Goal: Task Accomplishment & Management: Complete application form

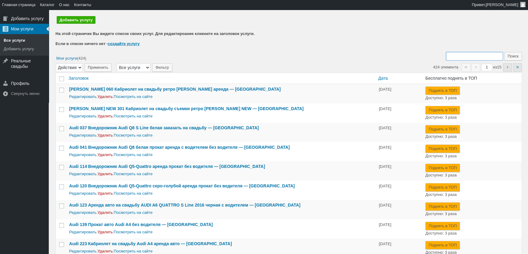
click at [462, 58] on input "Поиск:" at bounding box center [474, 56] width 57 height 9
type input "351"
click at [504, 52] on input "Поиск" at bounding box center [513, 56] width 18 height 9
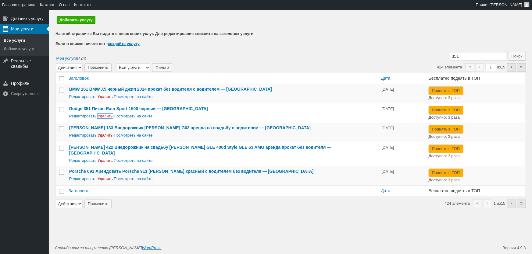
click at [102, 116] on link "Удалить" at bounding box center [104, 116] width 15 height 5
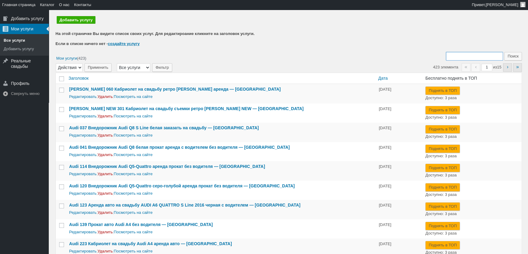
click at [469, 55] on input "Поиск:" at bounding box center [474, 56] width 57 height 9
type input "081"
click at [504, 52] on input "Поиск" at bounding box center [513, 56] width 18 height 9
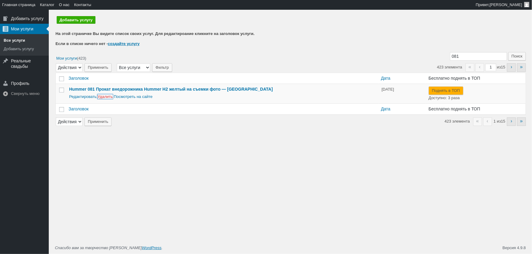
click at [104, 99] on link "Удалить" at bounding box center [104, 96] width 15 height 5
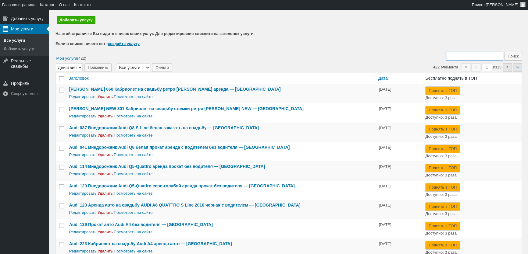
click at [460, 58] on input "Поиск:" at bounding box center [474, 56] width 57 height 9
type input "081"
click at [504, 52] on input "Поиск" at bounding box center [513, 56] width 18 height 9
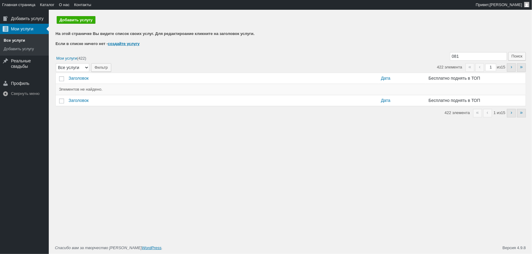
click at [19, 37] on link "Все услуги" at bounding box center [24, 40] width 49 height 9
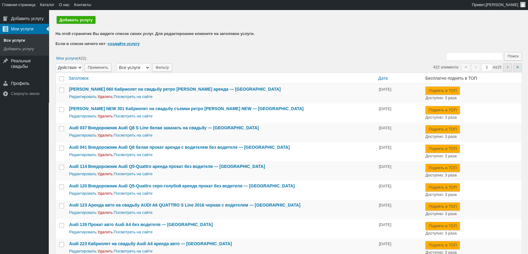
click at [75, 22] on link "Добавить услугу" at bounding box center [76, 20] width 39 height 8
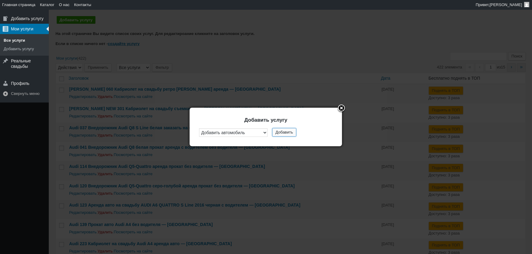
click at [280, 134] on button "Добавить" at bounding box center [284, 132] width 24 height 9
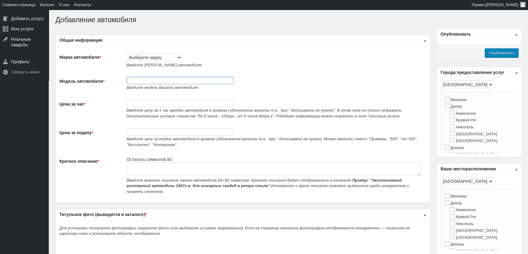
click at [140, 80] on input "Модель автомобиля *" at bounding box center [180, 80] width 107 height 7
click at [153, 60] on select "Выберите марку Acura Alfa Romeo Alpine Aston Martin Audi Austin Barkas (Баркас)…" at bounding box center [154, 57] width 55 height 9
select select "Tesla"
click at [127, 53] on select "Выберите марку Acura Alfa Romeo Alpine Aston Martin Audi Austin Barkas (Баркас)…" at bounding box center [154, 57] width 55 height 9
type input "Tesla"
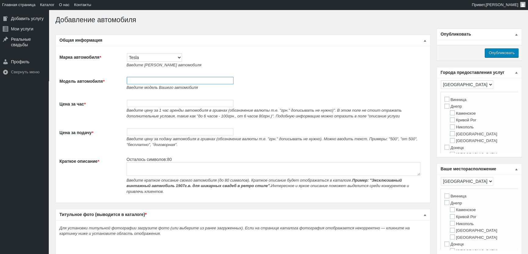
click at [154, 82] on input "Модель автомобиля *" at bounding box center [180, 80] width 107 height 7
paste input "Авто на свадьбу Tesla Model 3 черная с водителем"
type input "242 Авто на свадьбу Tesla Model 3 черная с водителем"
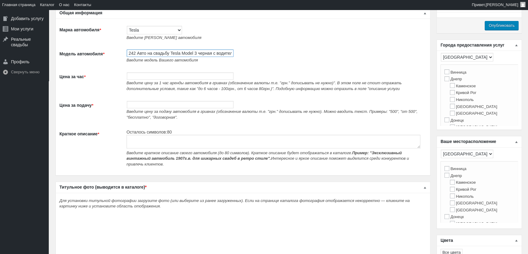
scroll to position [0, 4]
drag, startPoint x: 137, startPoint y: 54, endPoint x: 298, endPoint y: 51, distance: 160.2
click at [298, 51] on td "242 Авто на свадьбу Tesla Model 3 черная с водителем Введите модель Вашего авто…" at bounding box center [274, 56] width 303 height 23
click at [157, 138] on textarea "Краткое описание *" at bounding box center [273, 142] width 294 height 14
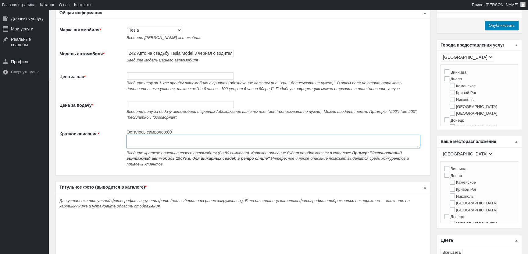
paste textarea "Авто на свадьбу Tesla Model 3 черная с водителем"
type textarea "Авто на свадьбу Tesla Model 3 черная с водителем"
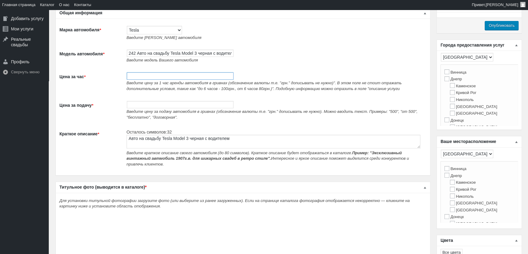
click at [146, 80] on input "Цена за час *" at bounding box center [180, 75] width 107 height 7
type input "700"
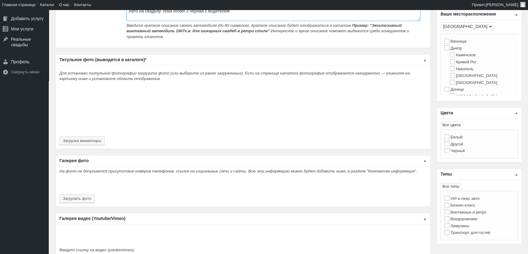
scroll to position [166, 0]
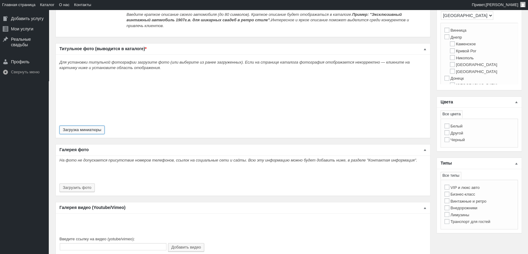
click at [80, 126] on button "Загрузка миниатюры" at bounding box center [81, 130] width 45 height 9
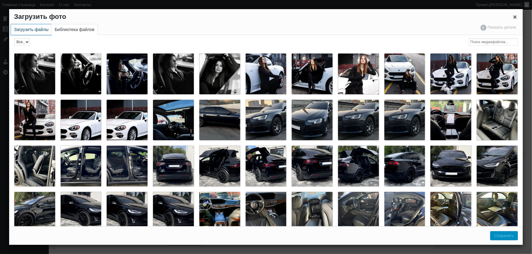
click at [30, 30] on link "Загрузить файлы" at bounding box center [31, 29] width 41 height 11
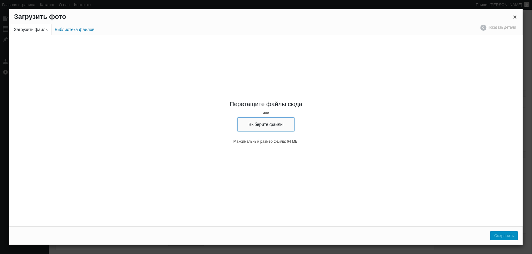
click at [286, 124] on button "Выберите файлы" at bounding box center [265, 125] width 57 height 14
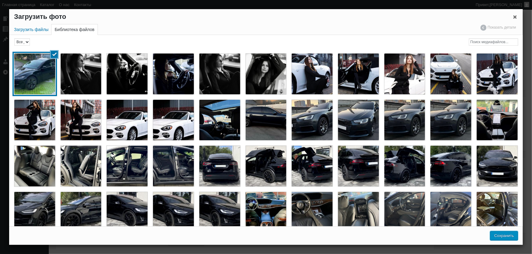
drag, startPoint x: 503, startPoint y: 239, endPoint x: 197, endPoint y: 166, distance: 313.9
click at [503, 240] on button "Сохранить" at bounding box center [504, 236] width 28 height 9
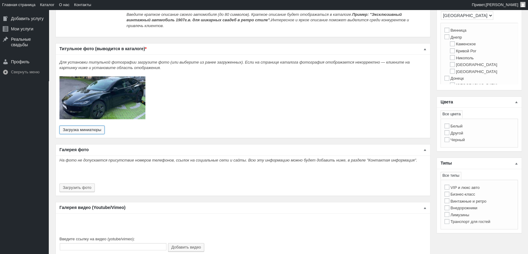
scroll to position [249, 0]
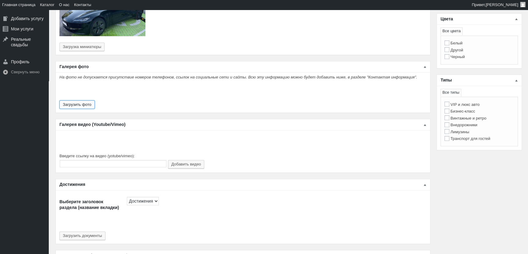
click at [82, 101] on button "Загрузить фото" at bounding box center [76, 105] width 35 height 9
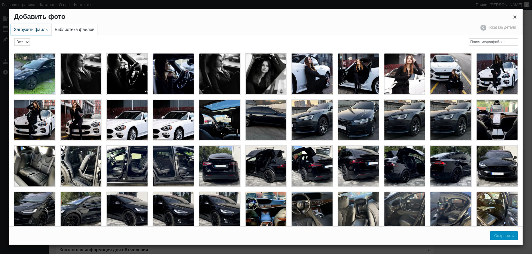
click at [25, 30] on link "Загрузить файлы" at bounding box center [31, 29] width 41 height 11
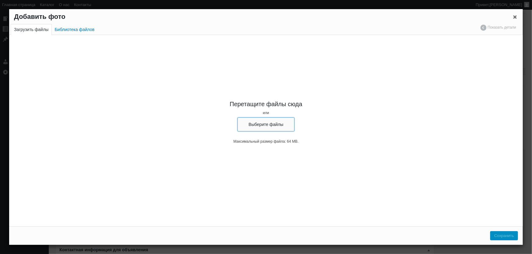
click at [291, 127] on button "Выберите файлы" at bounding box center [265, 125] width 57 height 14
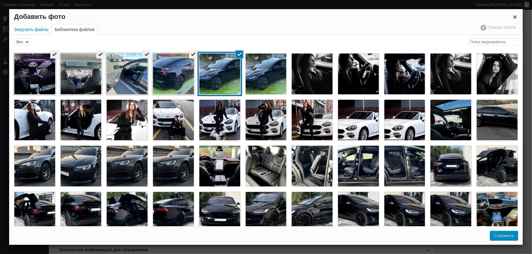
click at [500, 237] on button "Сохранить" at bounding box center [504, 236] width 28 height 9
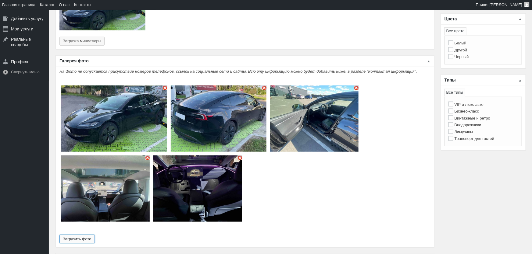
type input "5"
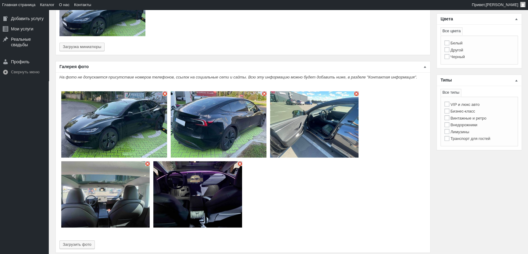
click at [469, 113] on label "Бизнес-класс" at bounding box center [459, 111] width 31 height 5
click at [449, 113] on input "Бизнес-класс" at bounding box center [446, 111] width 5 height 5
checkbox input "true"
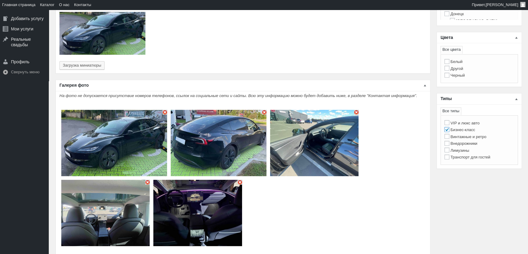
scroll to position [221, 0]
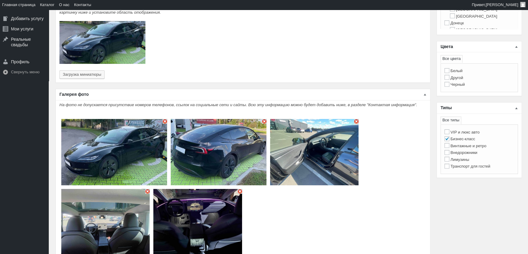
click at [460, 72] on label "Белый" at bounding box center [453, 71] width 18 height 5
click at [449, 72] on input "Белый" at bounding box center [446, 70] width 5 height 5
checkbox input "true"
click at [458, 83] on label "Черный" at bounding box center [454, 84] width 20 height 5
click at [449, 83] on input "Черный" at bounding box center [446, 84] width 5 height 5
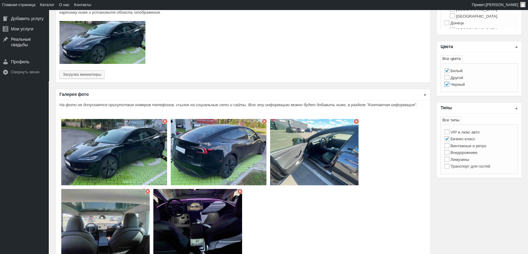
checkbox input "true"
checkbox input "false"
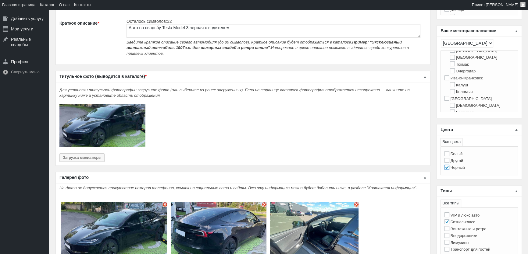
scroll to position [138, 0]
click at [454, 73] on label "Киев" at bounding box center [467, 71] width 47 height 5
click at [449, 73] on input "Киев" at bounding box center [446, 70] width 5 height 5
checkbox input "true"
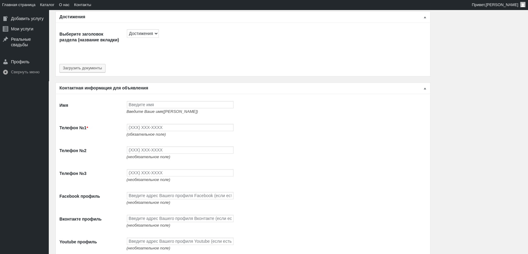
scroll to position [554, 0]
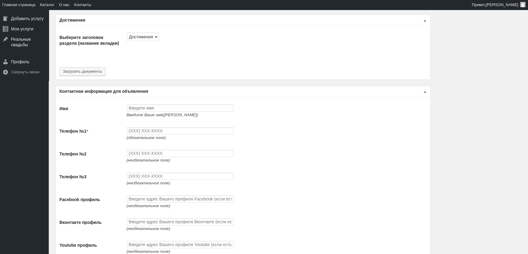
click at [155, 113] on span "Введите Ваше имя(ФИО)" at bounding box center [162, 115] width 72 height 5
click at [157, 106] on input "Имя" at bounding box center [180, 107] width 107 height 7
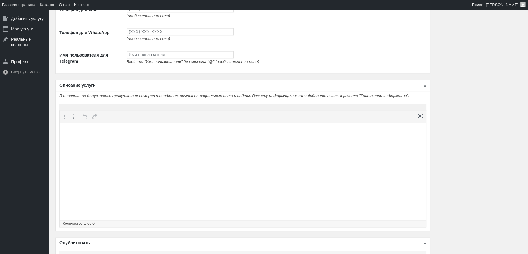
click at [174, 146] on html at bounding box center [243, 134] width 366 height 23
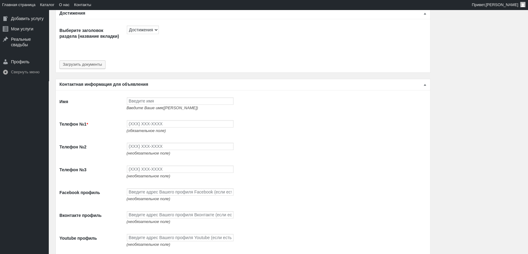
scroll to position [609, 0]
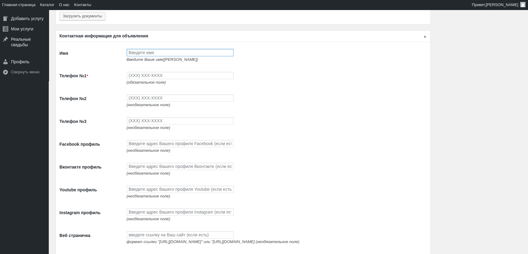
click at [171, 53] on input "Имя" at bounding box center [180, 52] width 107 height 7
type input "[PERSON_NAME]"
type input "(093) 765-5597"
type input "(093) 494-9497"
type input "(096) 494-9497"
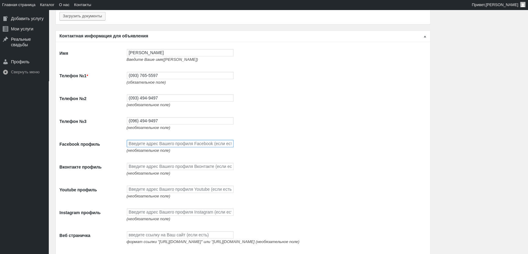
scroll to position [692, 0]
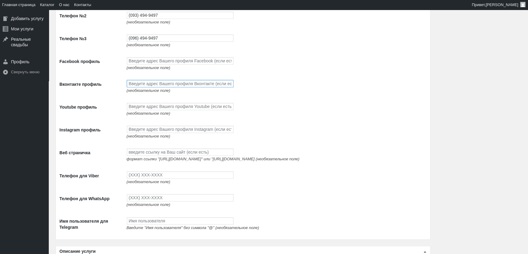
click at [159, 87] on input "Вконтакте профиль" at bounding box center [180, 83] width 107 height 7
click at [155, 58] on input "Facebook профиль" at bounding box center [180, 60] width 107 height 7
paste input "https://www.facebook.com/profile.php?id=100087672474351"
type input "https://www.facebook.com/profile.php?id=100087672474351"
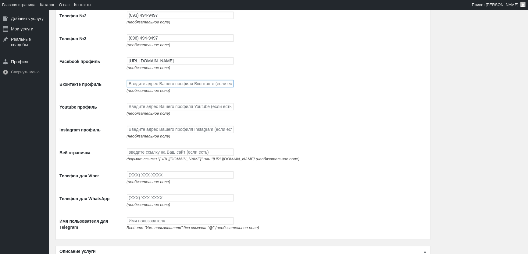
click at [156, 86] on input "Вконтакте профиль" at bounding box center [180, 83] width 107 height 7
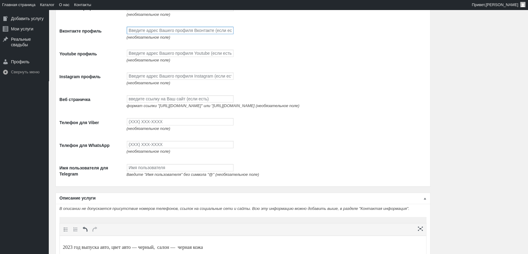
scroll to position [748, 0]
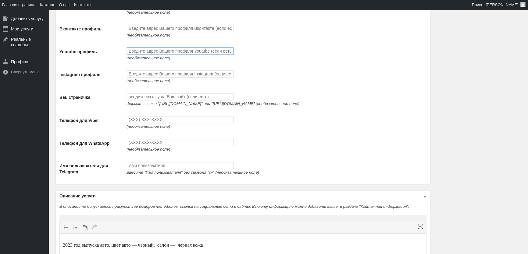
click at [152, 55] on input "Youtube профиль" at bounding box center [180, 51] width 107 height 7
paste input "https://www.youtube.com/channel/UCnpsi_6iHYtwxNPLj1BgTyg"
type input "https://www.youtube.com/channel/UCnpsi_6iHYtwxNPLj1BgTyg"
click at [150, 76] on input "Instagram профиль" at bounding box center [180, 73] width 107 height 7
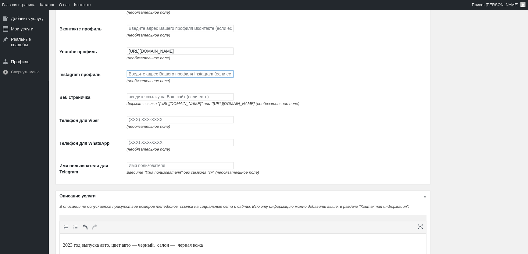
scroll to position [0, 0]
click at [153, 78] on input "Instagram профиль" at bounding box center [180, 73] width 107 height 7
paste input "https://www.instagram.com/avtolimo/"
type input "https://www.instagram.com/avtolimo/"
click at [150, 101] on input "Веб страничка" at bounding box center [180, 96] width 107 height 7
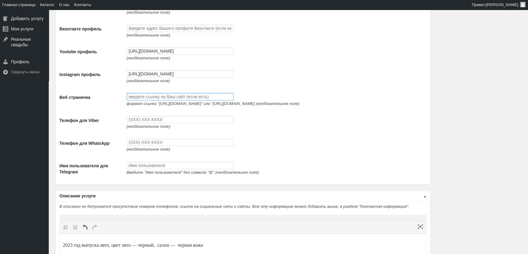
paste input "http://avtolimo.com.ua/"
type input "http://avtolimo.com.ua/"
click at [168, 123] on input "Телефон для Viber" at bounding box center [180, 119] width 107 height 7
type input "(093) 765-5597"
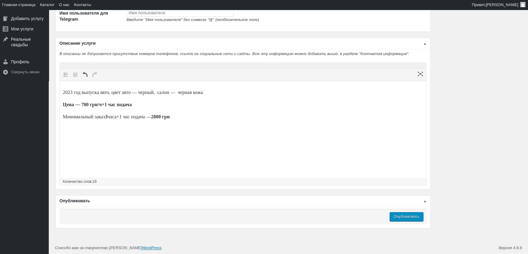
type input "(093) 765-5597"
drag, startPoint x: 413, startPoint y: 216, endPoint x: 219, endPoint y: 22, distance: 274.6
click at [413, 216] on input "Опубликовать" at bounding box center [406, 216] width 34 height 9
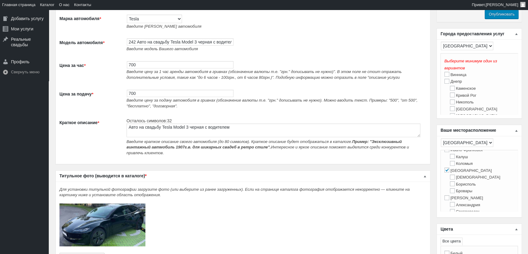
scroll to position [0, 0]
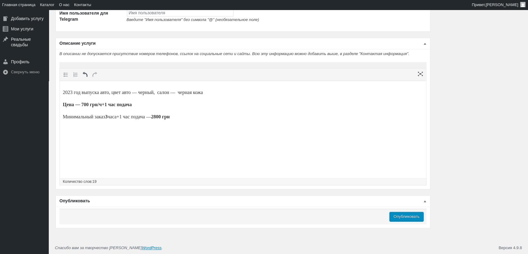
click at [408, 217] on input "Опубликовать" at bounding box center [406, 216] width 34 height 9
click at [407, 213] on input "Опубликовать" at bounding box center [406, 216] width 34 height 9
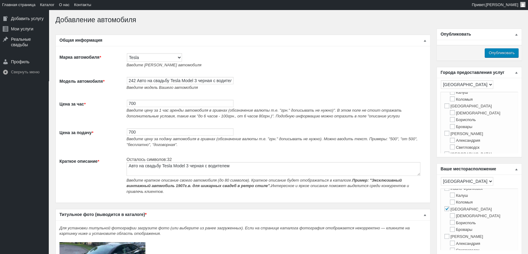
scroll to position [166, 0]
click at [448, 101] on input "Киев" at bounding box center [446, 98] width 5 height 5
checkbox input "true"
click at [512, 49] on input "Опубликовать" at bounding box center [501, 52] width 34 height 9
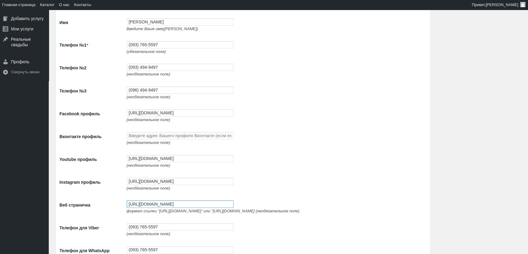
scroll to position [775, 0]
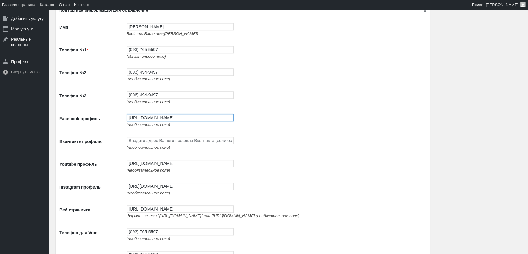
click at [155, 117] on input "[URL][DOMAIN_NAME]" at bounding box center [180, 117] width 107 height 7
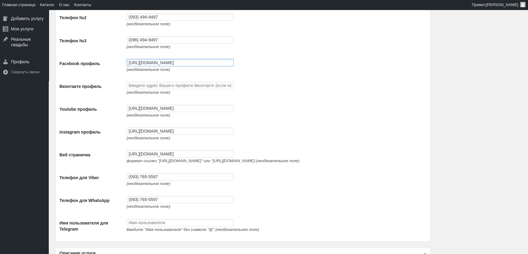
scroll to position [831, 0]
click at [169, 112] on input "https://www.youtube.com/channel/UCnpsi_6iHYtwxNPLj1BgTyg" at bounding box center [180, 107] width 107 height 7
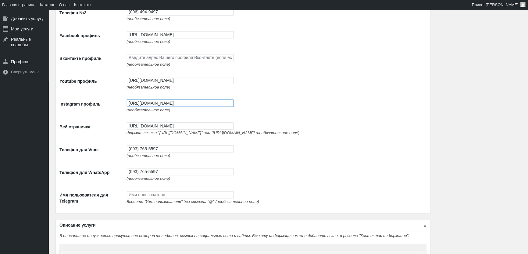
click at [174, 104] on input "[URL][DOMAIN_NAME]" at bounding box center [180, 103] width 107 height 7
click at [174, 104] on input "https://www.instagram.com/avtolimo/" at bounding box center [180, 103] width 107 height 7
click at [178, 126] on input "http://avtolimo.com.ua/" at bounding box center [180, 125] width 107 height 7
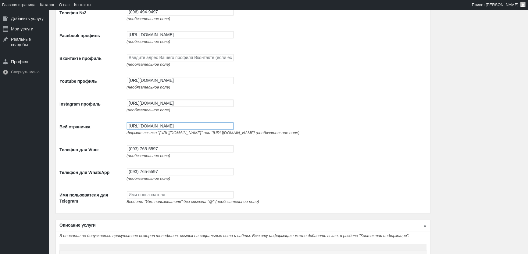
click at [178, 126] on input "http://avtolimo.com.ua/" at bounding box center [180, 125] width 107 height 7
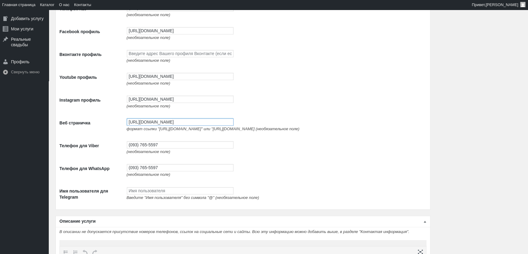
scroll to position [831, 0]
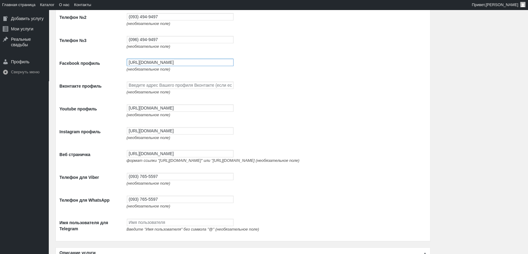
click at [156, 61] on input "https://www.facebook.com/profile.php?id=100087672474351" at bounding box center [180, 62] width 107 height 7
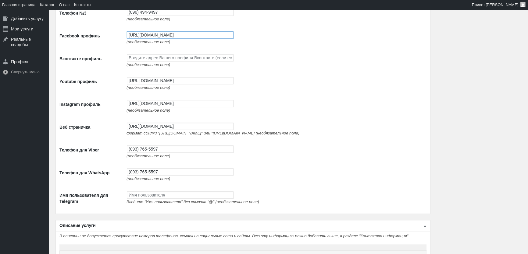
scroll to position [858, 0]
click at [175, 82] on input "https://www.youtube.com/channel/UCnpsi_6iHYtwxNPLj1BgTyg" at bounding box center [180, 80] width 107 height 7
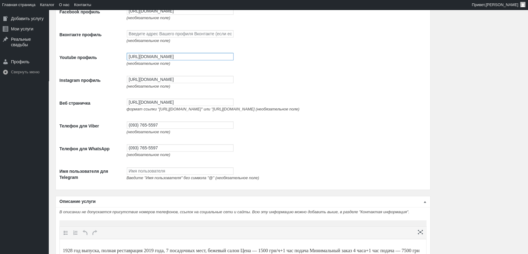
scroll to position [914, 0]
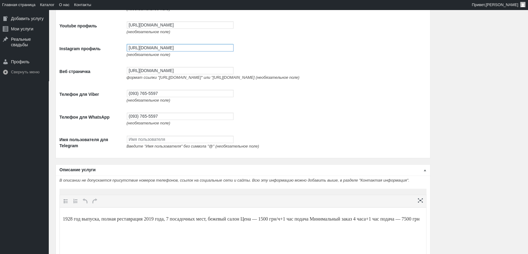
click at [162, 51] on input "https://www.instagram.com/avtolimo/" at bounding box center [180, 47] width 107 height 7
click at [158, 74] on input "http://avtolimo.com.ua/" at bounding box center [180, 70] width 107 height 7
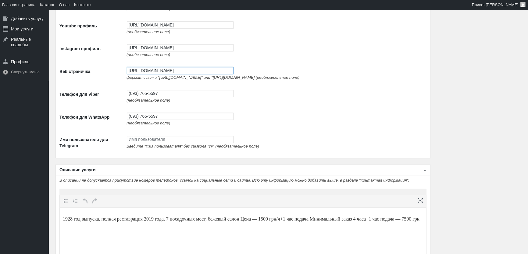
click at [158, 74] on input "http://avtolimo.com.ua/" at bounding box center [180, 70] width 107 height 7
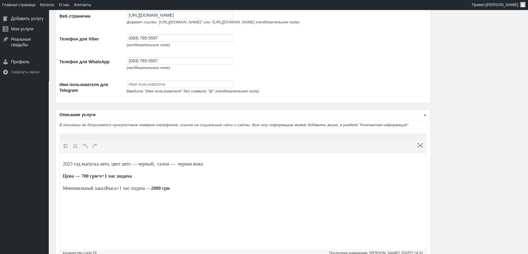
scroll to position [914, 0]
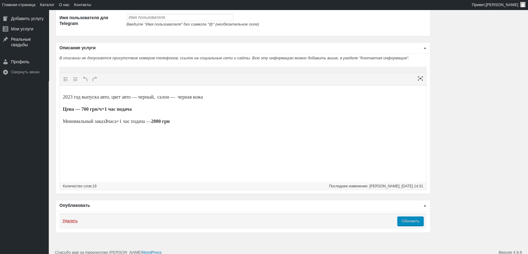
click at [407, 226] on input "Обновить" at bounding box center [410, 221] width 26 height 9
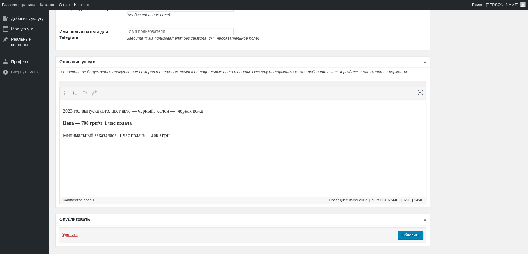
scroll to position [925, 0]
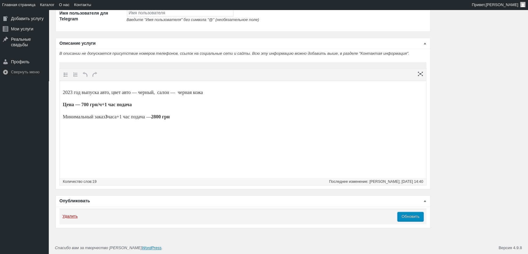
drag, startPoint x: 413, startPoint y: 217, endPoint x: 220, endPoint y: 48, distance: 256.3
click at [413, 217] on input "Обновить" at bounding box center [410, 216] width 26 height 9
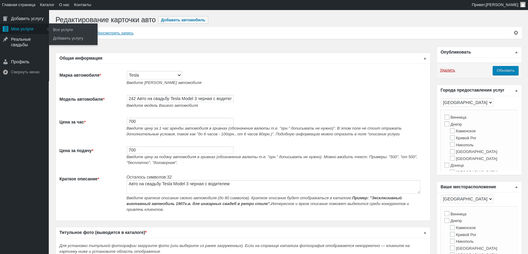
click at [17, 29] on div "Мои услуги" at bounding box center [24, 29] width 49 height 10
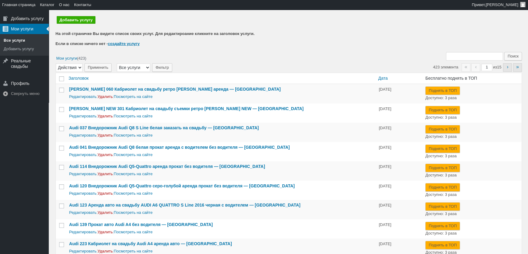
click at [472, 55] on input "Поиск:" at bounding box center [474, 56] width 57 height 9
type input "242"
click at [504, 52] on input "Поиск" at bounding box center [513, 56] width 18 height 9
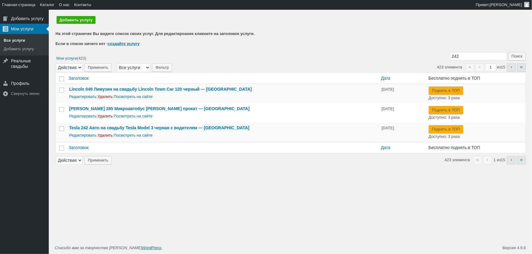
click at [76, 18] on link "Добавить услугу" at bounding box center [76, 20] width 39 height 8
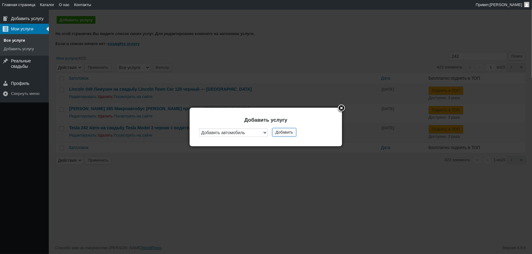
click at [290, 132] on button "Добавить" at bounding box center [284, 132] width 24 height 9
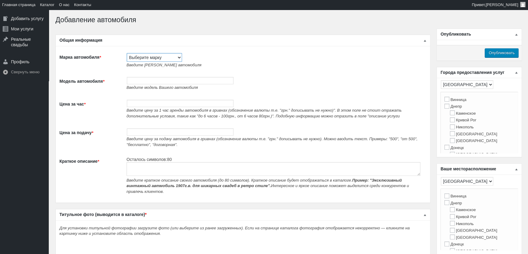
click at [137, 59] on select "Выберите марку Acura Alfa Romeo Alpine Aston Martin Audi Austin Barkas (Баркас)…" at bounding box center [154, 57] width 55 height 9
click at [152, 55] on select "Выберите марку Acura Alfa Romeo Alpine Aston Martin Audi Austin Barkas (Баркас)…" at bounding box center [154, 57] width 55 height 9
select select "BMW"
click at [127, 53] on select "Выберите марку Acura Alfa Romeo Alpine Aston Martin Audi Austin Barkas (Баркас)…" at bounding box center [154, 57] width 55 height 9
type input "BMW"
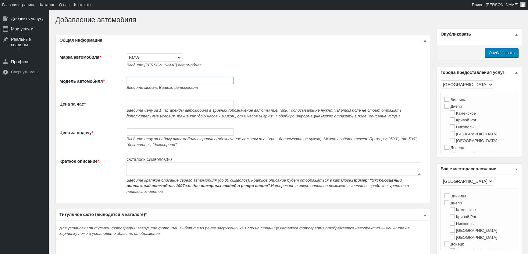
click at [148, 80] on input "Модель автомобиля *" at bounding box center [180, 80] width 107 height 7
paste input "Аренда BMW X7 40D 2024 серый внедорожник с водителем на свадьбу"
type input "265 Аренда BMW X7 40D 2024 серый внедорожник с водителем на свадьбу"
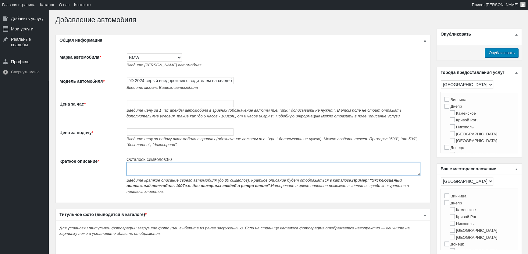
click at [146, 172] on textarea "Краткое описание *" at bounding box center [273, 169] width 294 height 14
paste textarea "Аренда BMW X7 40D 2024 серый внедорожник с водителем на свадьбу"
type textarea "Аренда BMW X7 40D 2024 серый внедорожник с водителем на свадьбу"
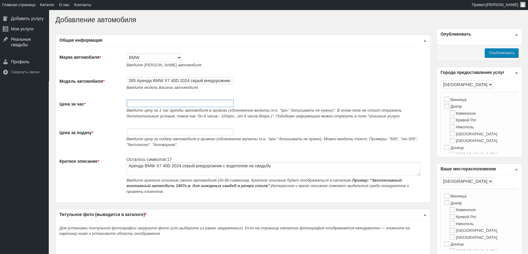
click at [151, 102] on input "Цена за час *" at bounding box center [180, 103] width 107 height 7
type input "2000"
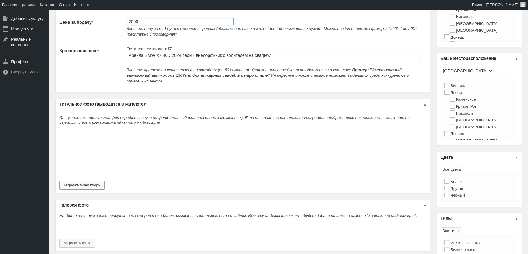
type input "2000"
click at [85, 183] on button "Загрузка миниатюры" at bounding box center [81, 185] width 45 height 9
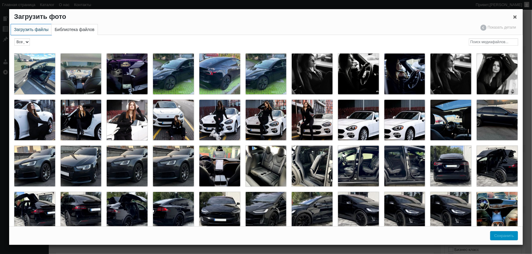
click at [40, 29] on link "Загрузить файлы" at bounding box center [31, 29] width 41 height 11
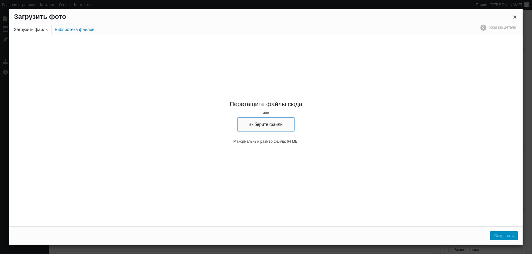
click at [283, 121] on button "Выберите файлы" at bounding box center [265, 125] width 57 height 14
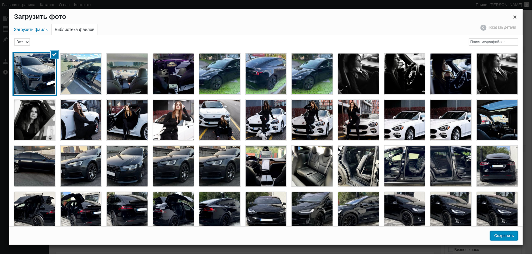
click at [503, 235] on button "Сохранить" at bounding box center [504, 236] width 28 height 9
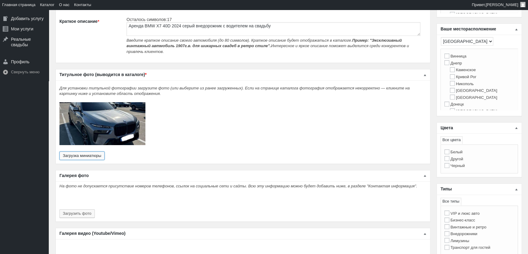
scroll to position [194, 0]
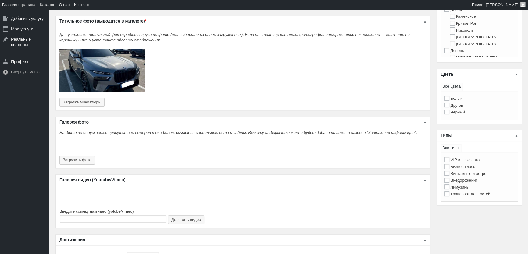
click at [468, 182] on label "Внедорожники" at bounding box center [460, 180] width 33 height 5
click at [449, 182] on input "Внедорожники" at bounding box center [446, 180] width 5 height 5
checkbox input "true"
click at [450, 106] on label "Другой" at bounding box center [453, 105] width 19 height 5
click at [449, 106] on input "Другой" at bounding box center [446, 105] width 5 height 5
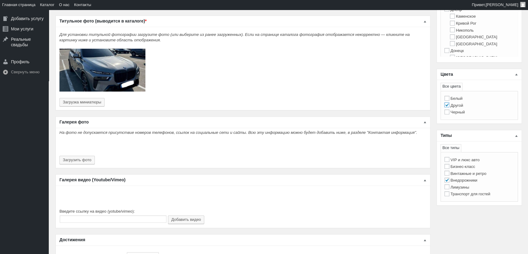
checkbox input "true"
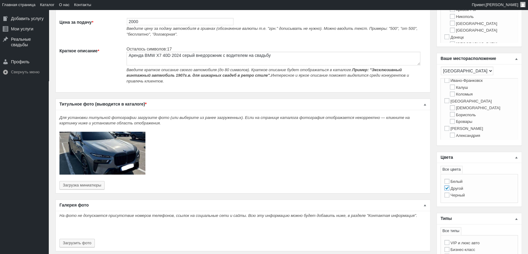
scroll to position [138, 0]
click at [453, 101] on label "Киев" at bounding box center [467, 99] width 47 height 5
click at [449, 101] on input "Киев" at bounding box center [446, 98] width 5 height 5
checkbox input "true"
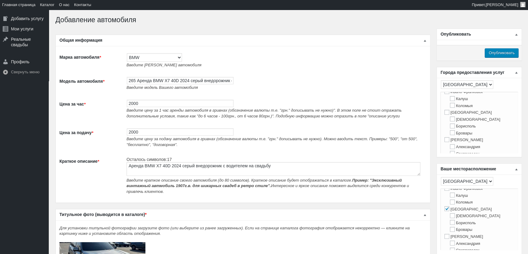
click at [452, 115] on label "Киев" at bounding box center [467, 112] width 47 height 5
click at [449, 115] on input "Киев" at bounding box center [446, 112] width 5 height 5
checkbox input "true"
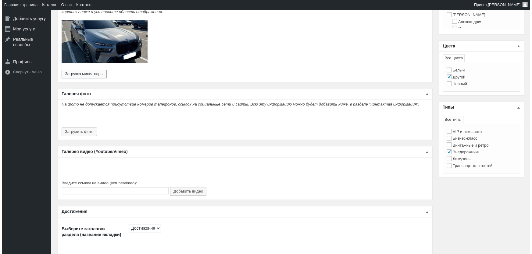
scroll to position [221, 0]
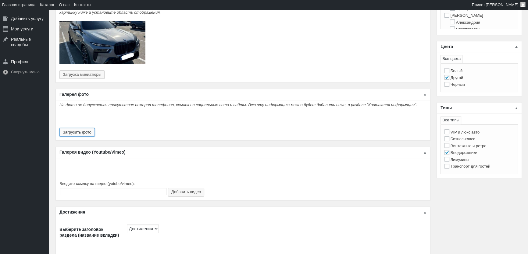
click at [83, 129] on button "Загрузить фото" at bounding box center [76, 132] width 35 height 9
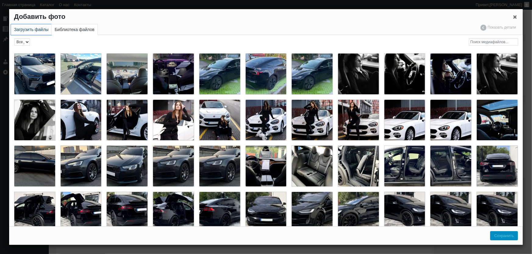
click at [23, 31] on link "Загрузить файлы" at bounding box center [31, 29] width 41 height 11
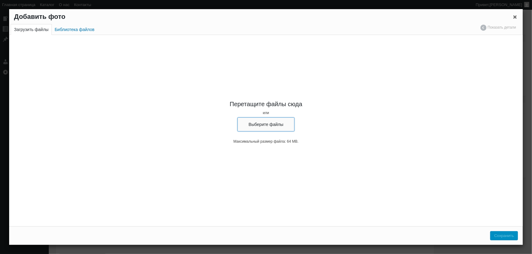
click at [270, 123] on button "Выберите файлы" at bounding box center [265, 125] width 57 height 14
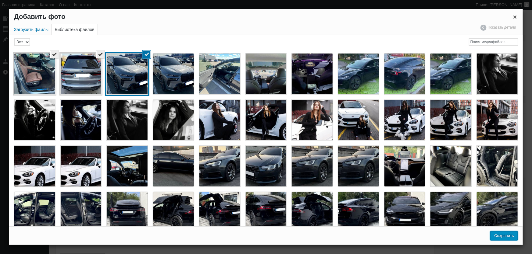
click at [501, 237] on button "Сохранить" at bounding box center [504, 236] width 28 height 9
type input "3"
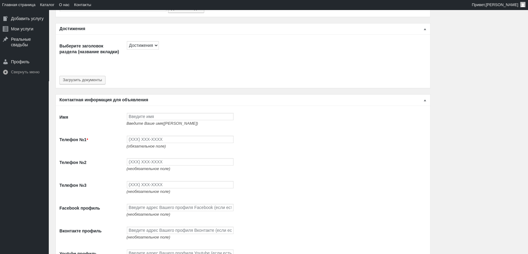
scroll to position [526, 0]
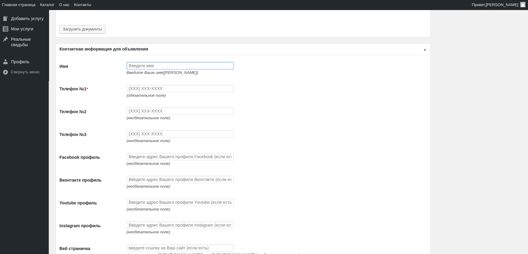
click at [163, 65] on input "Имя" at bounding box center [180, 65] width 107 height 7
type input "[PERSON_NAME]"
type input "(093) 765-5597"
type input "(093) 494-9497"
type input "(096) 494-9497"
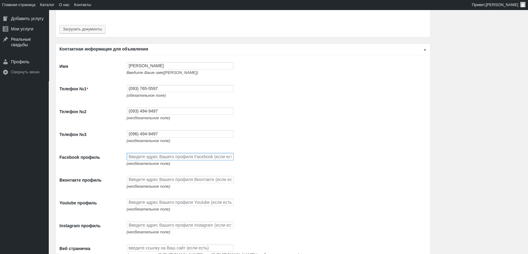
scroll to position [582, 0]
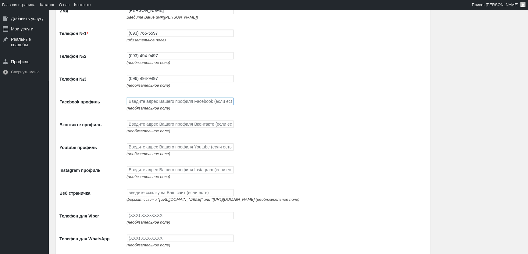
paste input "https://www.facebook.com/profile.php?id=100087672474351"
type input "https://www.facebook.com/profile.php?id=100087672474351"
click at [149, 148] on input "Youtube профиль" at bounding box center [180, 146] width 107 height 7
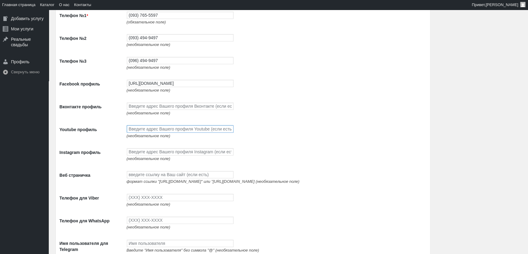
scroll to position [609, 0]
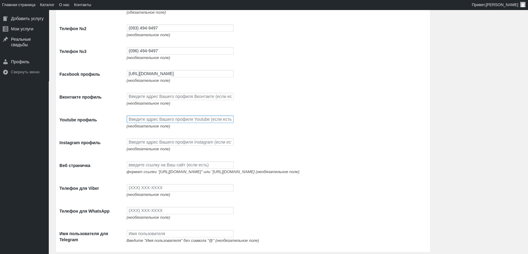
paste input "https://www.youtube.com/channel/UCnpsi_6iHYtwxNPLj1BgTyg"
type input "https://www.youtube.com/channel/UCnpsi_6iHYtwxNPLj1BgTyg"
click at [149, 146] on input "Instagram профиль" at bounding box center [180, 142] width 107 height 7
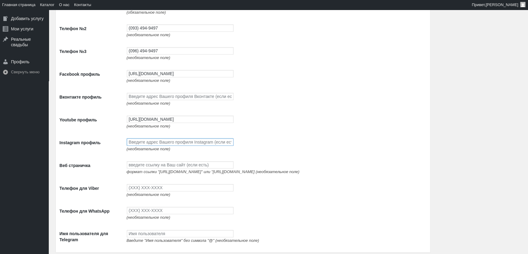
paste input "https://www.instagram.com/avtolimo/"
type input "https://www.instagram.com/avtolimo/"
click at [166, 167] on input "Веб страничка" at bounding box center [180, 164] width 107 height 7
paste input "http://avtolimo.com.ua/"
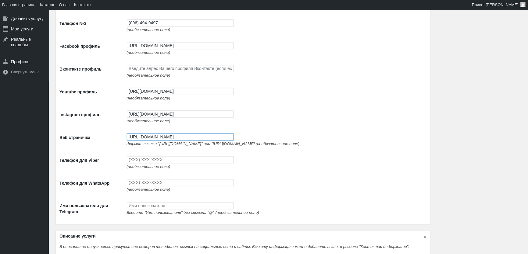
scroll to position [664, 0]
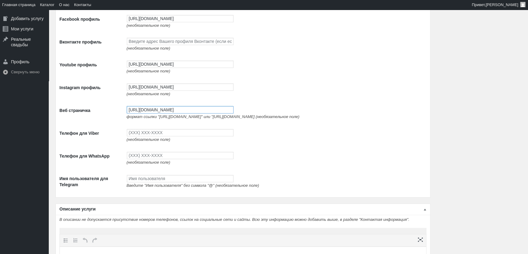
type input "http://avtolimo.com.ua/"
click at [160, 136] on input "Телефон для Viber" at bounding box center [180, 132] width 107 height 7
type input "(093) 765-5597"
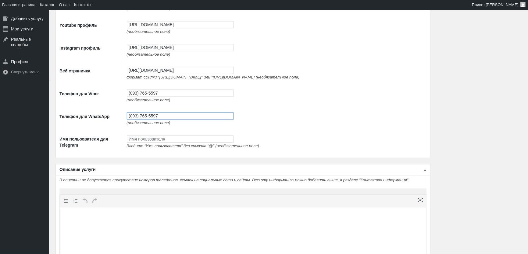
scroll to position [775, 0]
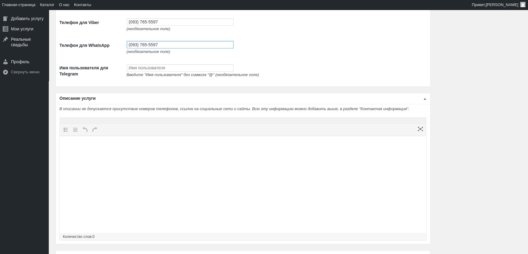
type input "(093) 765-5597"
click at [189, 152] on body at bounding box center [243, 148] width 360 height 18
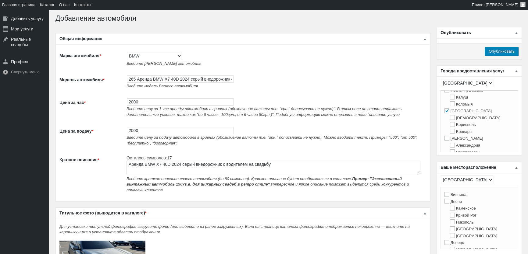
scroll to position [0, 0]
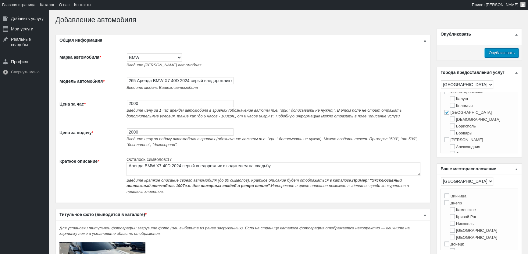
click at [511, 50] on input "Опубликовать" at bounding box center [501, 52] width 34 height 9
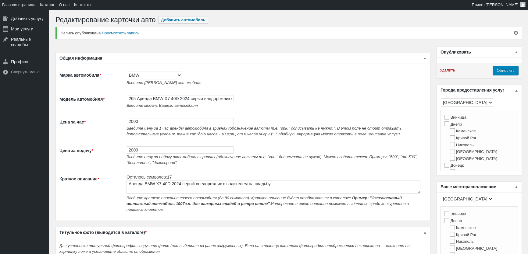
click at [12, 30] on div "Мои услуги" at bounding box center [24, 29] width 49 height 10
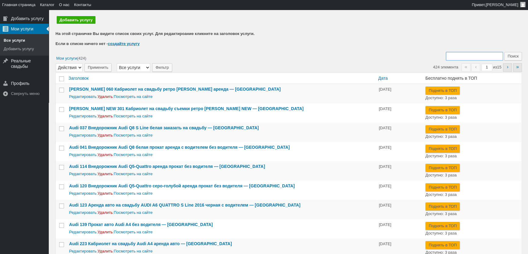
click at [467, 57] on input "Поиск:" at bounding box center [474, 56] width 57 height 9
type input "265"
click at [504, 52] on input "Поиск" at bounding box center [513, 56] width 18 height 9
